Goal: Transaction & Acquisition: Subscribe to service/newsletter

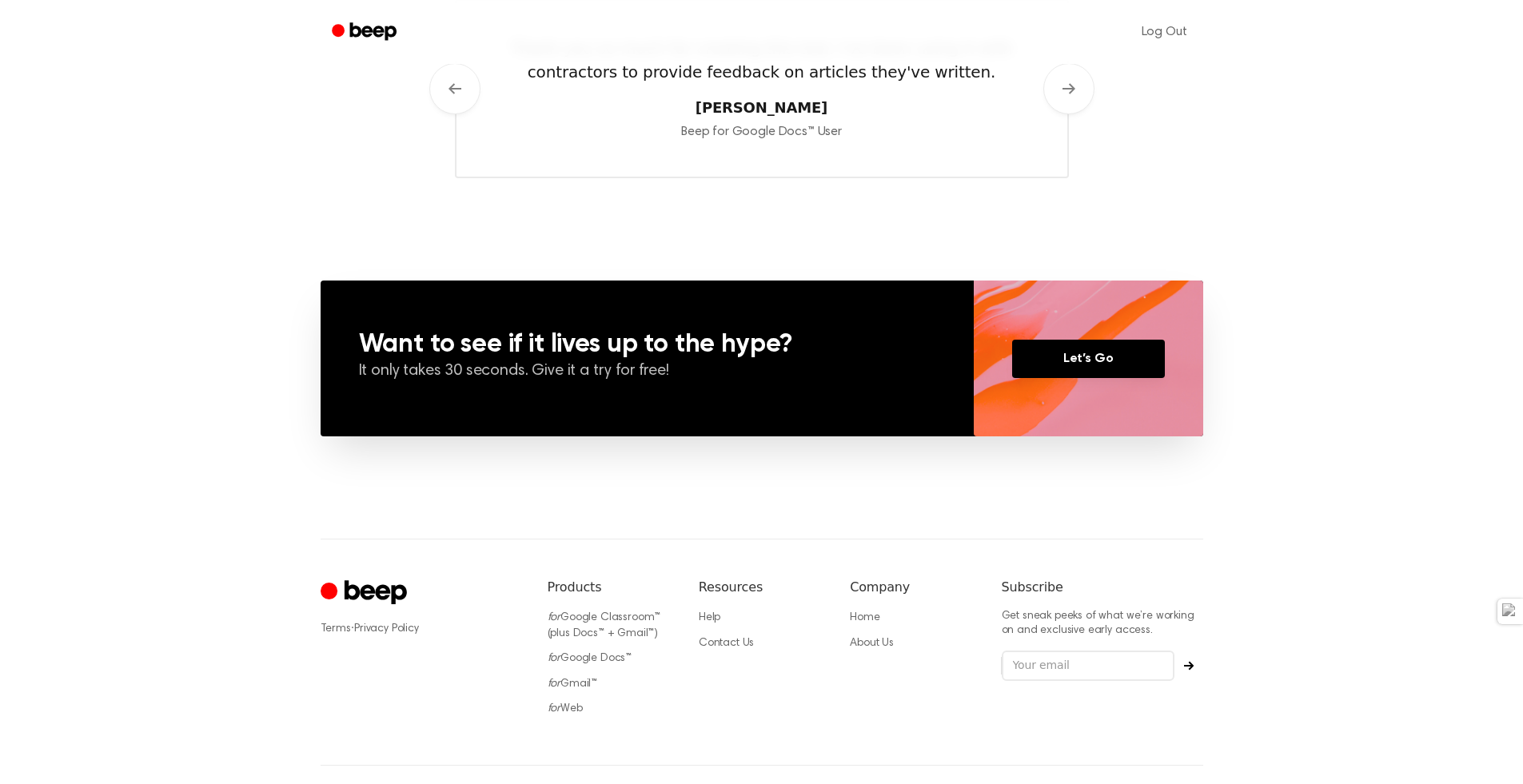
scroll to position [830, 0]
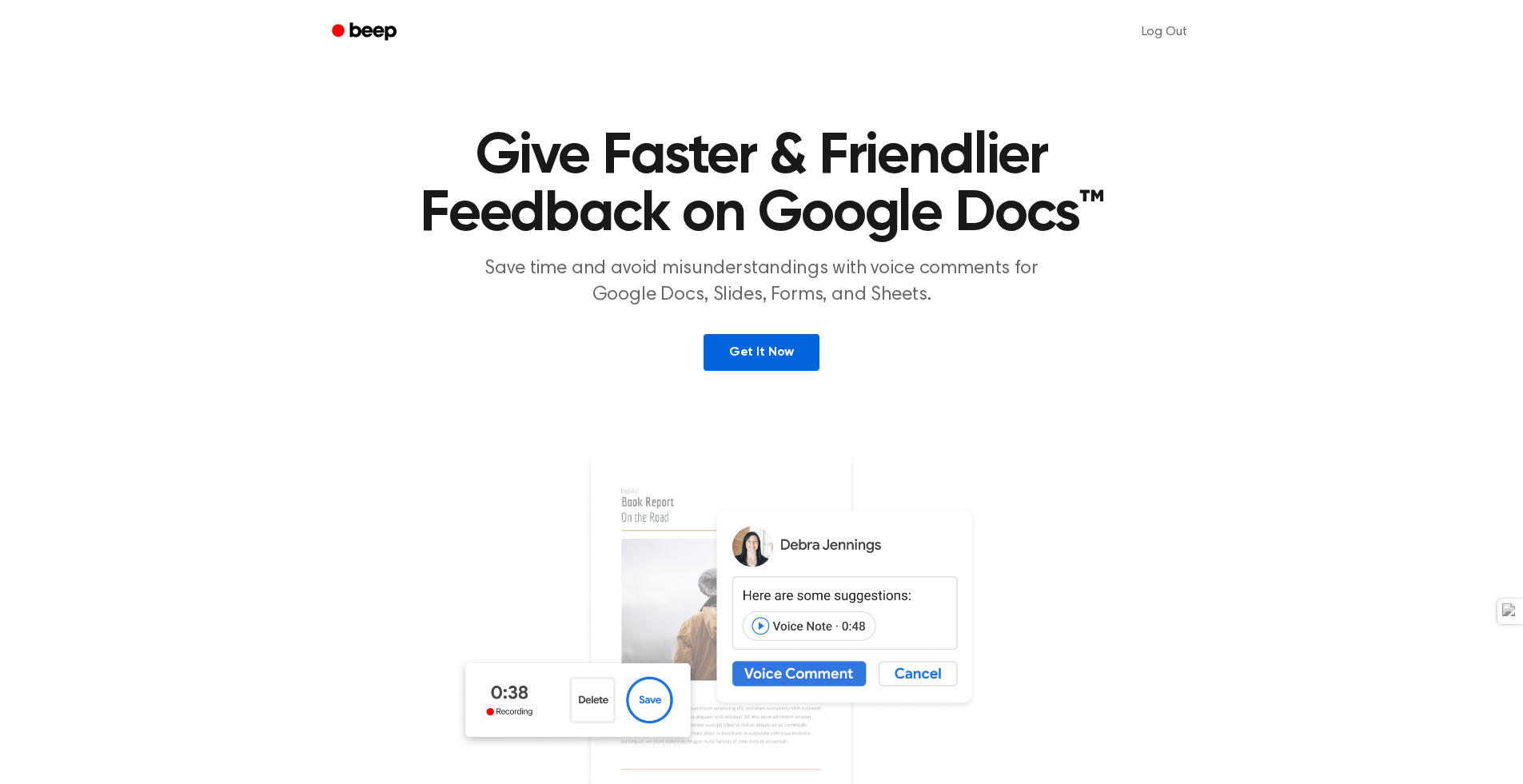
click at [741, 345] on link "Get It Now" at bounding box center [762, 352] width 116 height 36
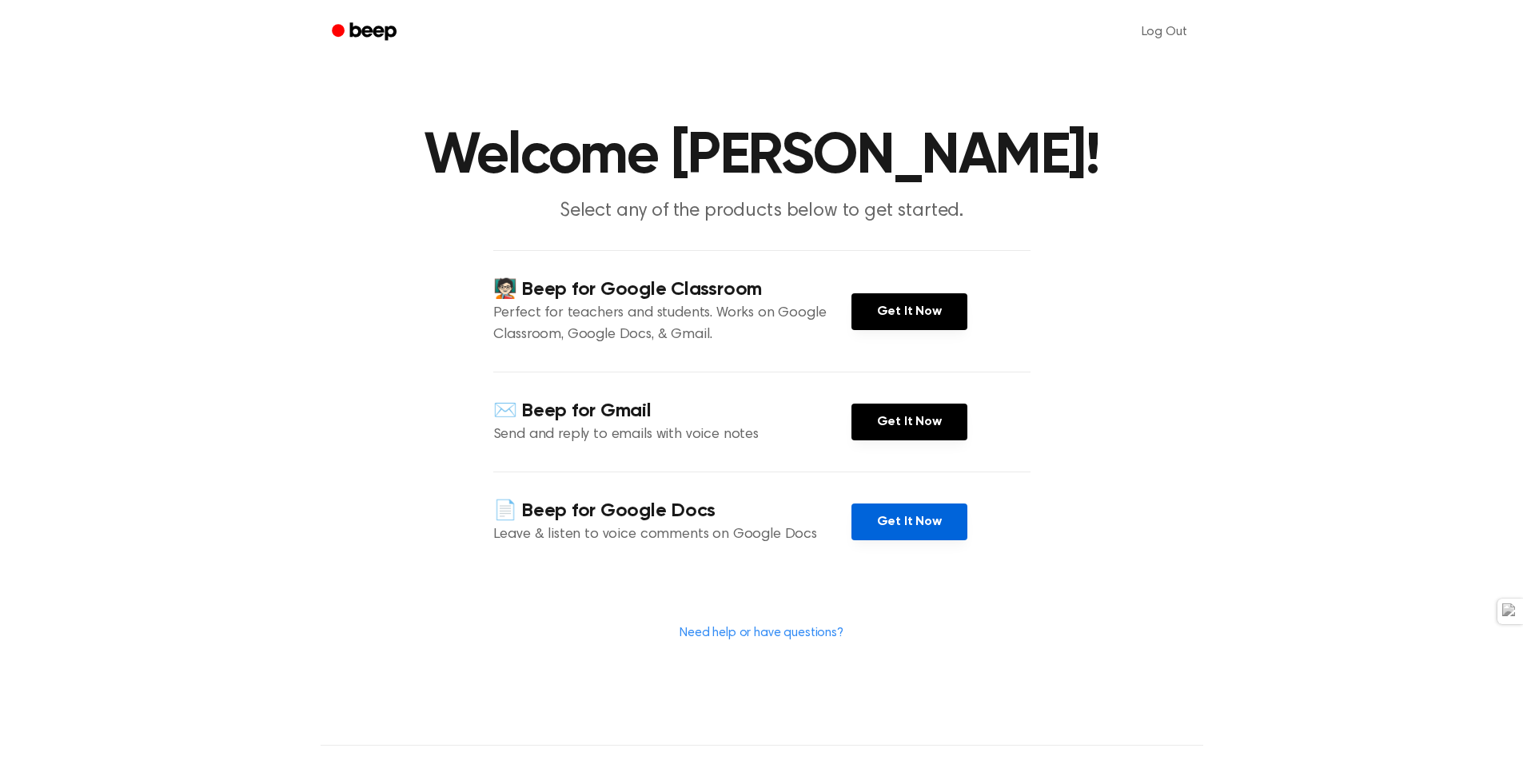
click at [902, 519] on link "Get It Now" at bounding box center [909, 521] width 116 height 36
click at [0, 0] on div "Log Out Welcome [PERSON_NAME]! Select any of the products below to get started.…" at bounding box center [762, 524] width 1523 height 1048
